Goal: Transaction & Acquisition: Purchase product/service

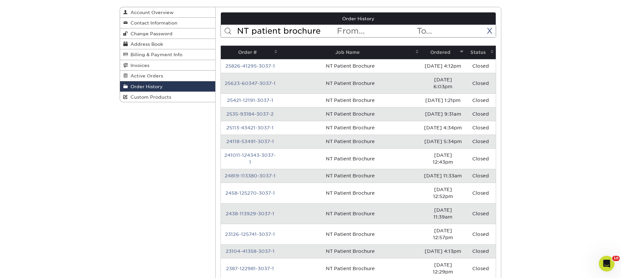
click at [307, 31] on input "NT patient brochure" at bounding box center [287, 31] width 100 height 12
type input "radiant"
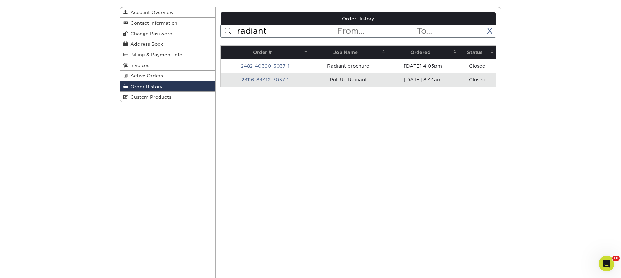
click at [347, 80] on td "Pull Up Radiant" at bounding box center [349, 80] width 78 height 14
click at [281, 80] on link "23116-84412-3037-1" at bounding box center [265, 79] width 48 height 5
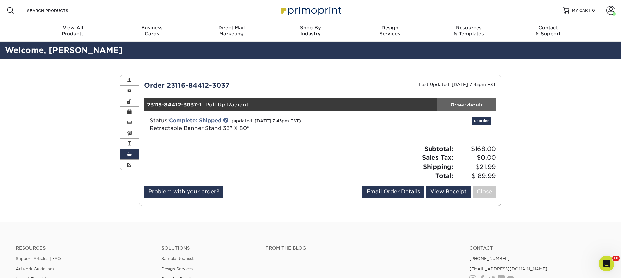
click at [463, 109] on link "view details" at bounding box center [466, 104] width 59 height 13
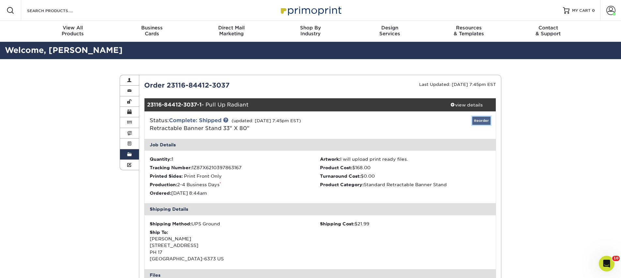
click at [476, 120] on link "Reorder" at bounding box center [481, 120] width 18 height 8
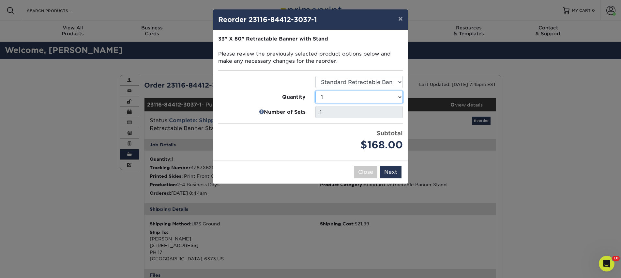
click at [399, 97] on select "1 2 3 4 5 6 7 8 9 10 11 12 13 14 15 16 17 18 19 20 21 22 23 24 25" at bounding box center [358, 97] width 87 height 12
select select "66df840e-ab27-42af-a9a3-b9bd94331b73"
click at [315, 91] on select "1 2 3 4 5 6 7 8 9 10 11 12 13 14 15 16 17 18 19 20 21 22 23 24 25" at bounding box center [358, 97] width 87 height 12
click at [393, 175] on button "Next" at bounding box center [391, 172] width 22 height 12
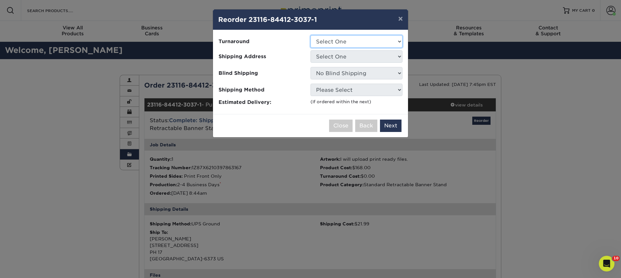
click at [332, 39] on select "Select One 2-4 Business Days" at bounding box center [357, 41] width 92 height 12
select select "7eb735aa-05d0-46f0-8e10-389fd2d27bdc"
click at [311, 35] on select "Select One 2-4 Business Days" at bounding box center [357, 41] width 92 height 12
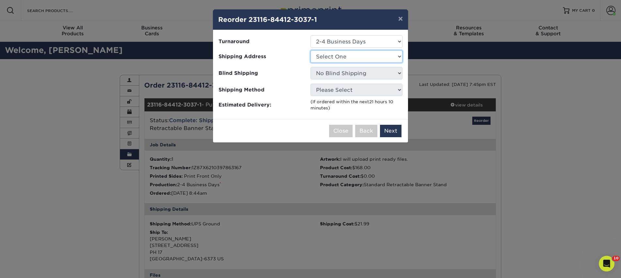
click at [336, 59] on select "Select One AAAS - PR Alison Mims AN7 conference office - TX Anne McLean Anu Ver…" at bounding box center [357, 56] width 92 height 12
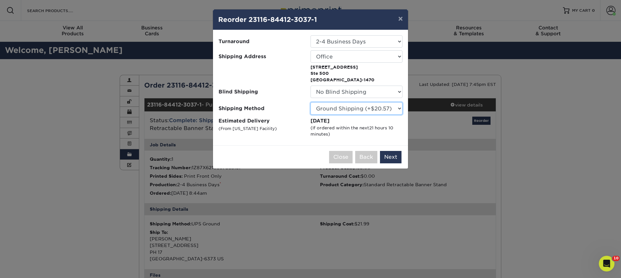
click at [344, 108] on select "Please Select Ground Shipping (+$20.57) 3 Day Shipping Service (+$23.13) 2 Day …" at bounding box center [357, 108] width 92 height 12
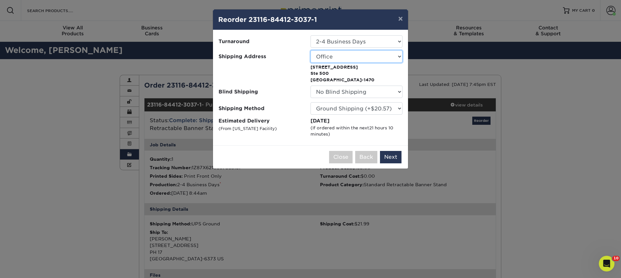
click at [340, 56] on select "Select One AAAS - PR Alison Mims AN7 conference office - TX Anne McLean Anu Ver…" at bounding box center [357, 56] width 92 height 12
select select "142293"
click at [387, 163] on div "Close Back Next Add to Cart" at bounding box center [310, 156] width 195 height 23
click at [385, 155] on button "Next" at bounding box center [391, 157] width 22 height 12
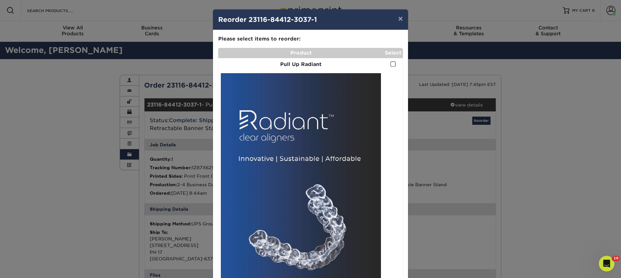
click at [392, 64] on span at bounding box center [394, 64] width 6 height 6
click at [0, 0] on input "checkbox" at bounding box center [0, 0] width 0 height 0
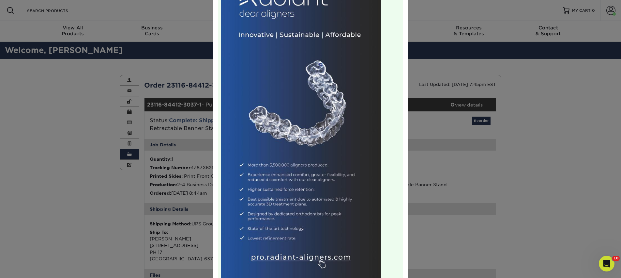
scroll to position [218, 0]
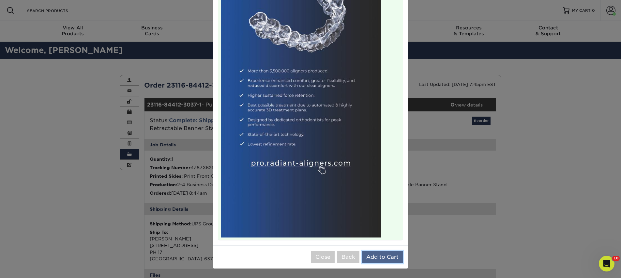
click at [385, 259] on button "Add to Cart" at bounding box center [382, 257] width 41 height 12
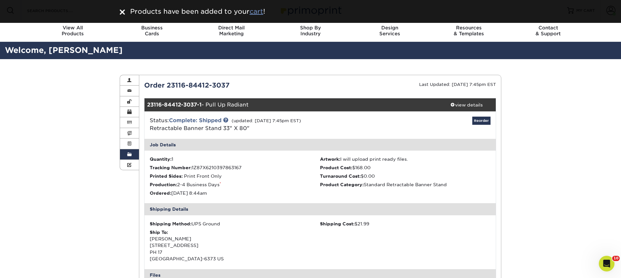
click at [256, 12] on u "cart" at bounding box center [257, 12] width 14 height 8
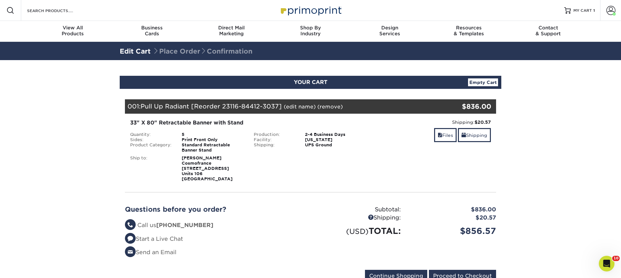
click at [295, 102] on div "001: Pull Up Radiant [Reorder 23116-84412-3037] (edit name) (remove) Are you su…" at bounding box center [279, 106] width 309 height 14
click at [293, 105] on link "(edit name)" at bounding box center [300, 106] width 32 height 6
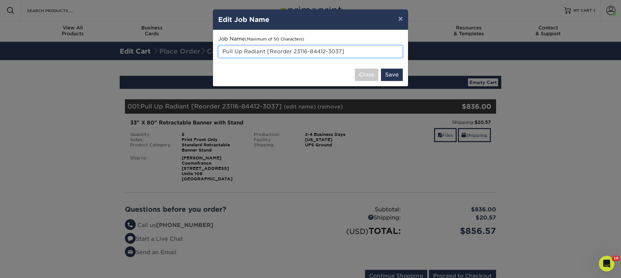
drag, startPoint x: 266, startPoint y: 52, endPoint x: 342, endPoint y: 49, distance: 76.1
click at [347, 50] on input "Pull Up Radiant [Reorder 23116-84412-3037]" at bounding box center [310, 51] width 185 height 12
type input "Pull Up Radiant"
click at [389, 71] on button "Save" at bounding box center [392, 75] width 22 height 12
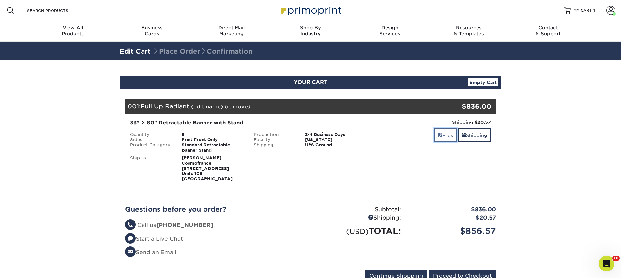
click at [445, 136] on link "Files" at bounding box center [445, 135] width 23 height 14
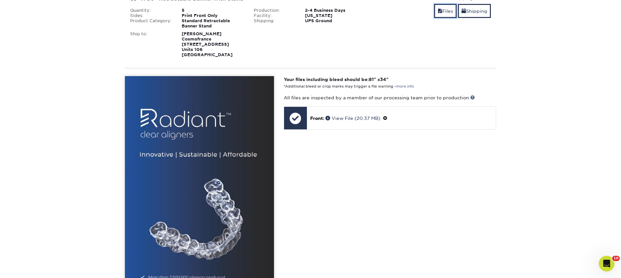
scroll to position [124, 0]
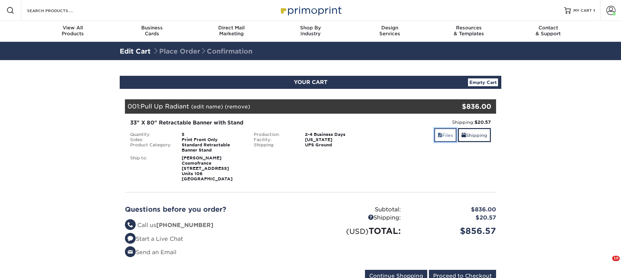
click at [437, 131] on link "Files" at bounding box center [445, 135] width 23 height 14
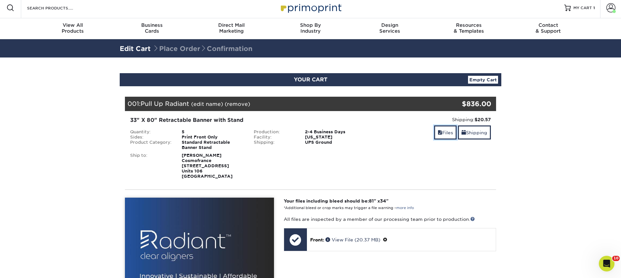
scroll to position [10, 0]
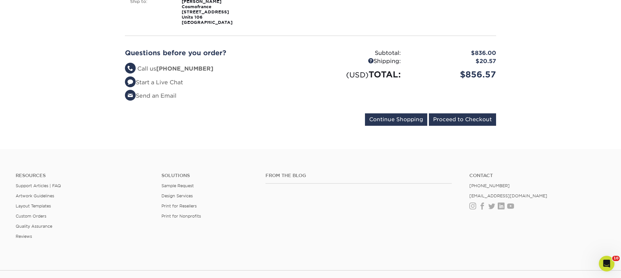
scroll to position [167, 0]
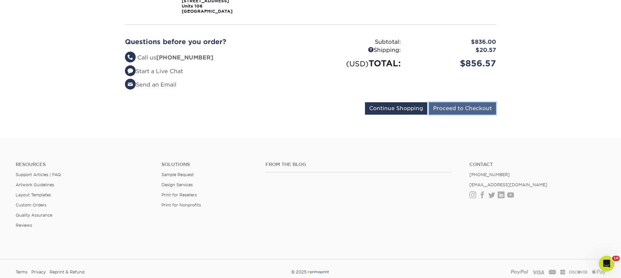
click at [476, 110] on input "Proceed to Checkout" at bounding box center [462, 108] width 67 height 12
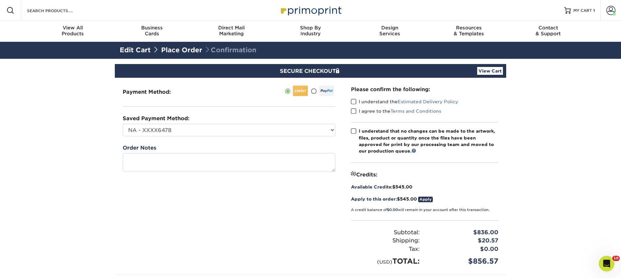
click at [353, 101] on span at bounding box center [354, 102] width 6 height 6
click at [0, 0] on input "I understand the Estimated Delivery Policy" at bounding box center [0, 0] width 0 height 0
click at [353, 109] on span at bounding box center [354, 111] width 6 height 6
click at [0, 0] on input "I agree to the Terms and Conditions" at bounding box center [0, 0] width 0 height 0
click at [352, 132] on span at bounding box center [354, 131] width 6 height 6
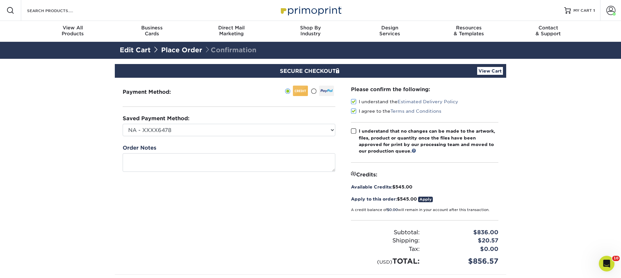
click at [0, 0] on input "I understand that no changes can be made to the artwork, files, product or quan…" at bounding box center [0, 0] width 0 height 0
click at [428, 199] on link "Apply" at bounding box center [425, 199] width 15 height 6
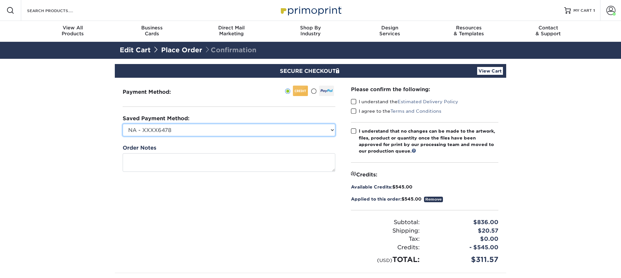
click at [226, 130] on select "NA - XXXX6478 NovaThreads - XXXX3086 CosmoFrance - XXXX3973 Conference - XXXX66…" at bounding box center [229, 130] width 213 height 12
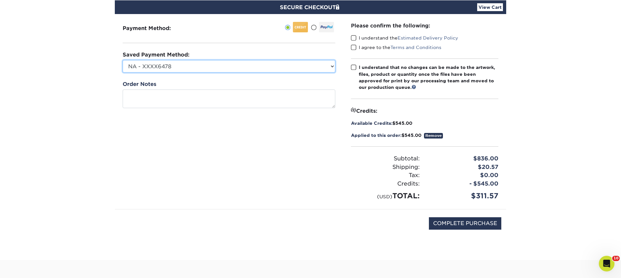
scroll to position [55, 0]
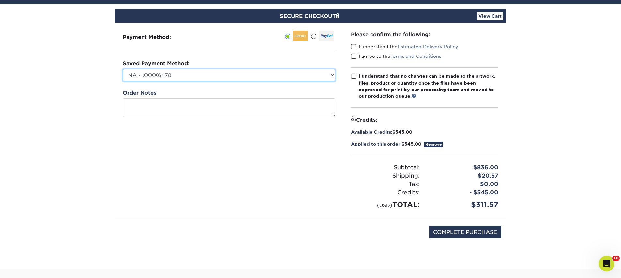
click at [316, 76] on select "NA - XXXX6478 NovaThreads - XXXX3086 CosmoFrance - XXXX3973 Conference - XXXX66…" at bounding box center [229, 75] width 213 height 12
select select "69607"
click at [123, 69] on select "NA - XXXX6478 NovaThreads - XXXX3086 CosmoFrance - XXXX3973 Conference - XXXX66…" at bounding box center [229, 75] width 213 height 12
click at [325, 75] on select "NA - XXXX6478 NovaThreads - XXXX3086 CosmoFrance - XXXX3973 Conference - XXXX66…" at bounding box center [229, 75] width 213 height 12
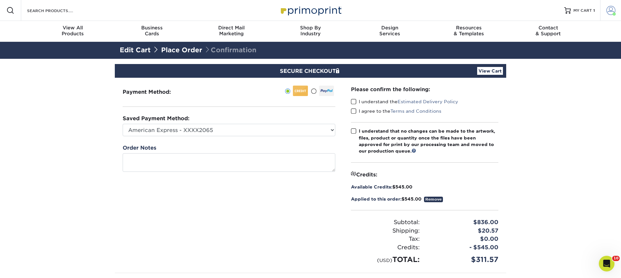
click at [602, 11] on link "Account" at bounding box center [610, 10] width 21 height 21
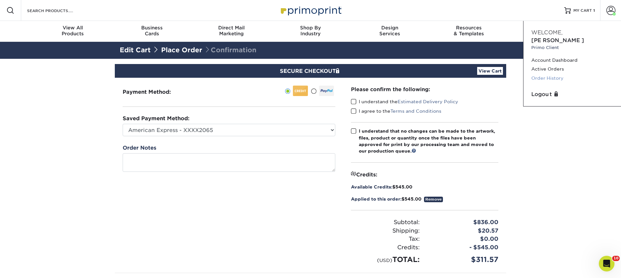
click at [548, 74] on link "Order History" at bounding box center [572, 78] width 82 height 9
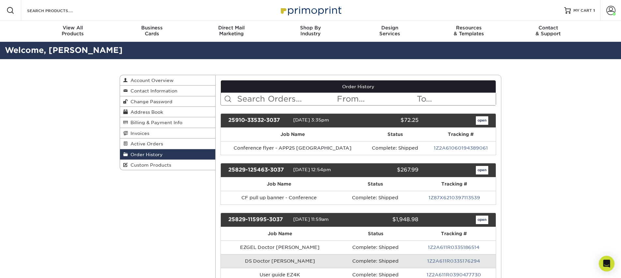
click at [283, 101] on input "text" at bounding box center [287, 99] width 100 height 12
type input "radiant"
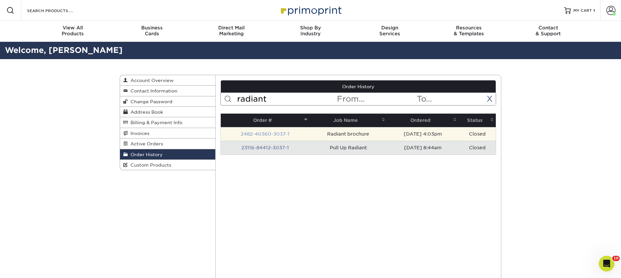
click at [265, 134] on link "2482-40360-3037-1" at bounding box center [265, 133] width 49 height 5
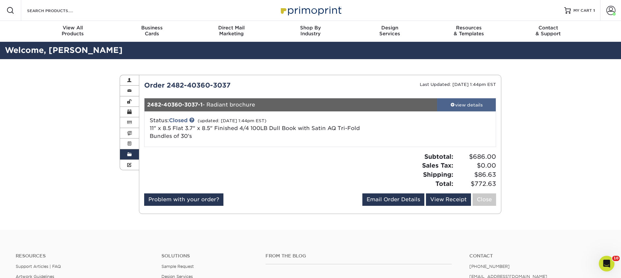
click at [456, 107] on div "view details" at bounding box center [466, 104] width 59 height 7
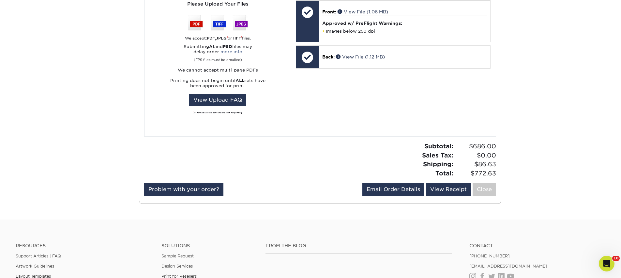
scroll to position [335, 0]
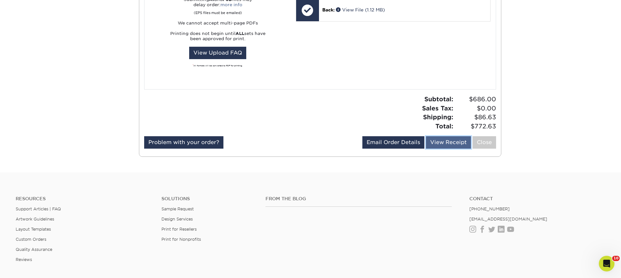
click at [440, 140] on link "View Receipt" at bounding box center [448, 142] width 45 height 12
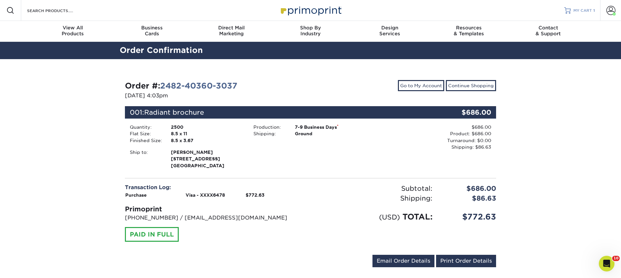
click at [591, 13] on span "MY CART" at bounding box center [583, 11] width 19 height 6
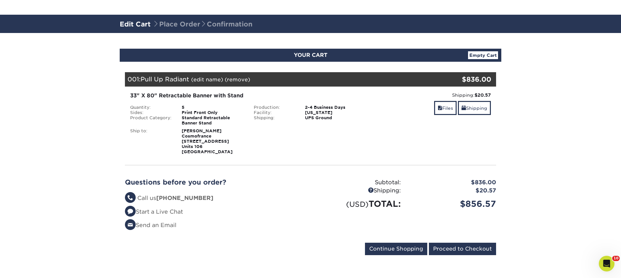
scroll to position [72, 0]
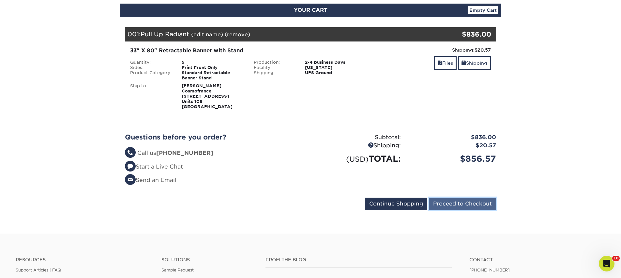
click at [466, 206] on input "Proceed to Checkout" at bounding box center [462, 203] width 67 height 12
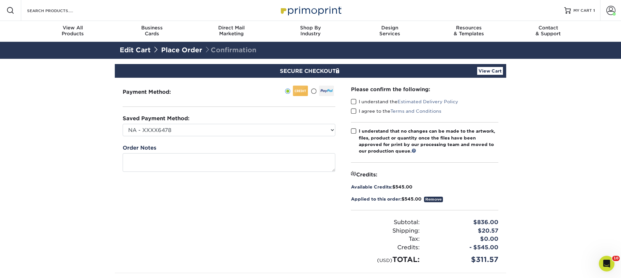
click at [354, 103] on span at bounding box center [354, 102] width 6 height 6
click at [0, 0] on input "I understand the Estimated Delivery Policy" at bounding box center [0, 0] width 0 height 0
click at [356, 111] on span at bounding box center [354, 111] width 6 height 6
click at [0, 0] on input "I agree to the Terms and Conditions" at bounding box center [0, 0] width 0 height 0
click at [356, 131] on span at bounding box center [354, 131] width 6 height 6
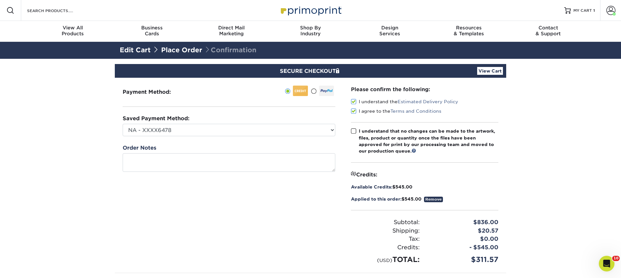
click at [0, 0] on input "I understand that no changes can be made to the artwork, files, product or quan…" at bounding box center [0, 0] width 0 height 0
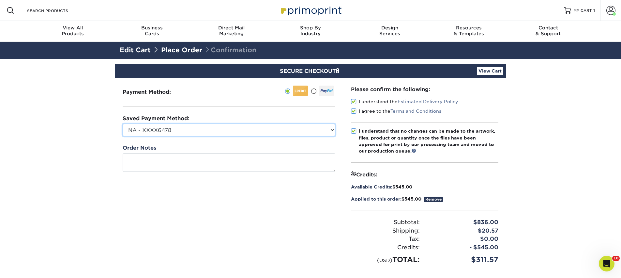
click at [272, 131] on select "NA - XXXX6478 NovaThreads - XXXX3086 CosmoFrance - XXXX3973 Conference - XXXX66…" at bounding box center [229, 130] width 213 height 12
click at [123, 124] on select "NA - XXXX6478 NovaThreads - XXXX3086 CosmoFrance - XXXX3973 Conference - XXXX66…" at bounding box center [229, 130] width 213 height 12
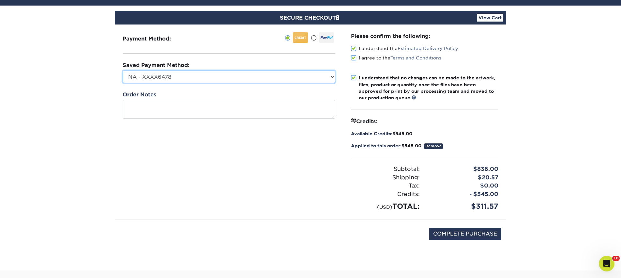
scroll to position [36, 0]
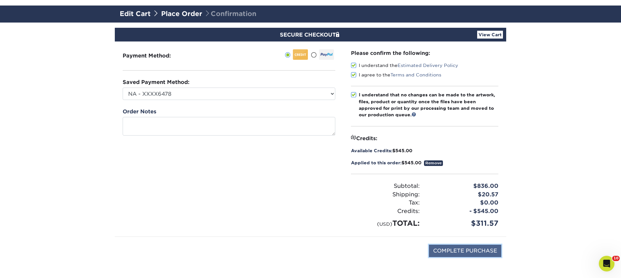
click at [466, 253] on input "COMPLETE PURCHASE" at bounding box center [465, 250] width 72 height 12
type input "PROCESSING, PLEASE WAIT..."
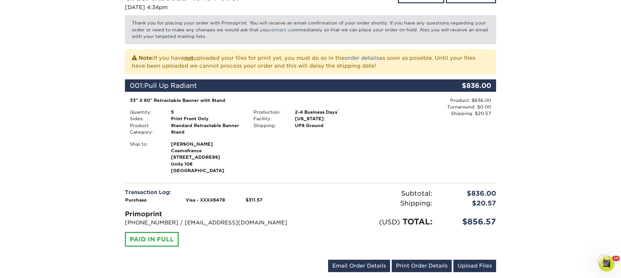
scroll to position [176, 0]
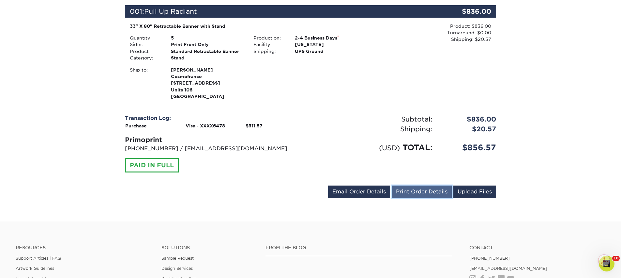
click at [407, 190] on link "Print Order Details" at bounding box center [422, 191] width 60 height 12
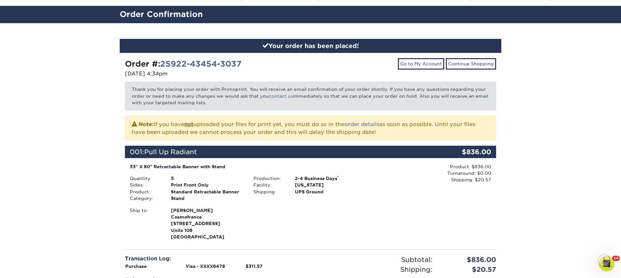
scroll to position [0, 0]
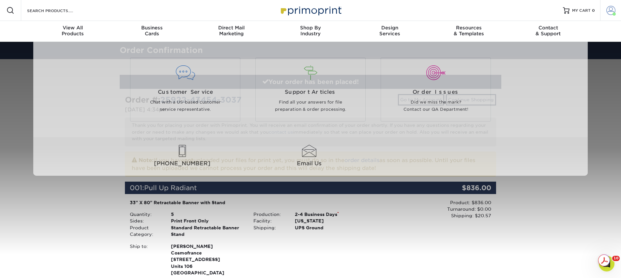
click at [606, 9] on span at bounding box center [610, 10] width 9 height 9
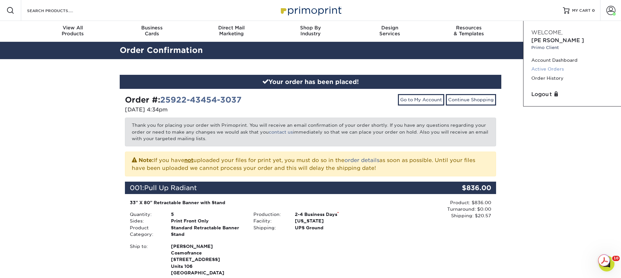
click at [550, 65] on link "Active Orders" at bounding box center [572, 69] width 82 height 9
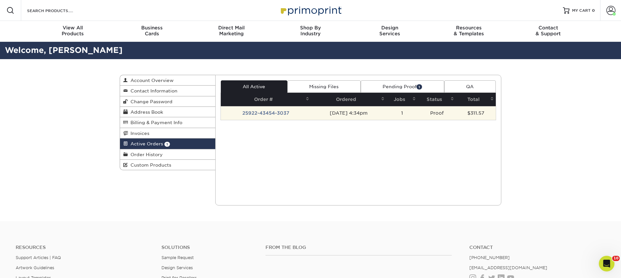
click at [466, 110] on td "$311.57" at bounding box center [476, 113] width 40 height 14
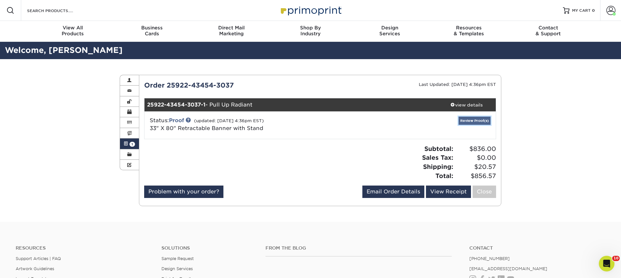
click at [463, 119] on link "Review Proof(s)" at bounding box center [475, 120] width 32 height 8
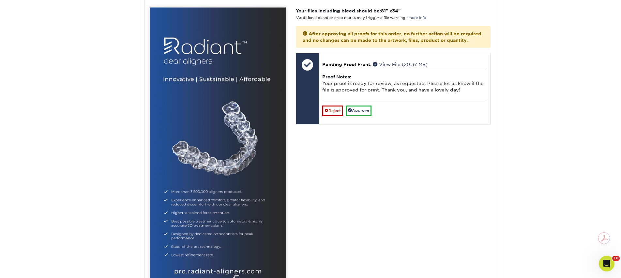
scroll to position [304, 0]
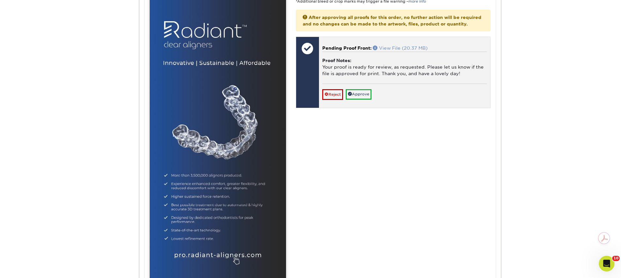
click at [402, 51] on link "View File (20.37 MB)" at bounding box center [400, 47] width 55 height 5
click at [362, 99] on link "Approve" at bounding box center [359, 94] width 26 height 10
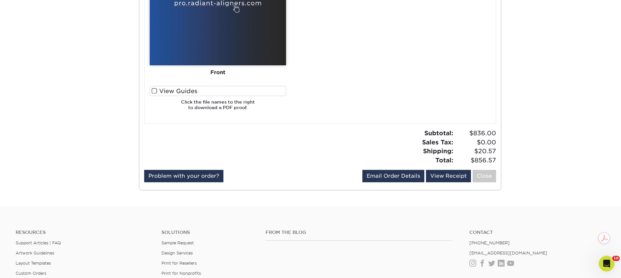
scroll to position [572, 0]
